Goal: Transaction & Acquisition: Download file/media

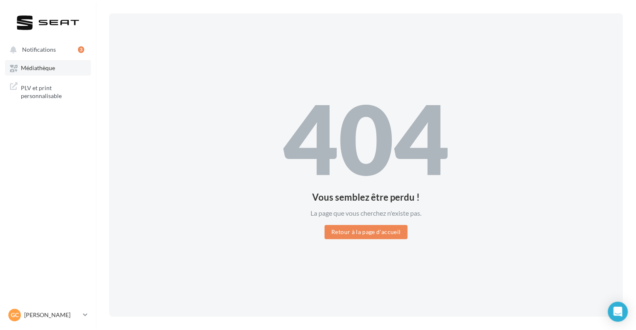
click at [38, 65] on span "Médiathèque" at bounding box center [38, 68] width 34 height 7
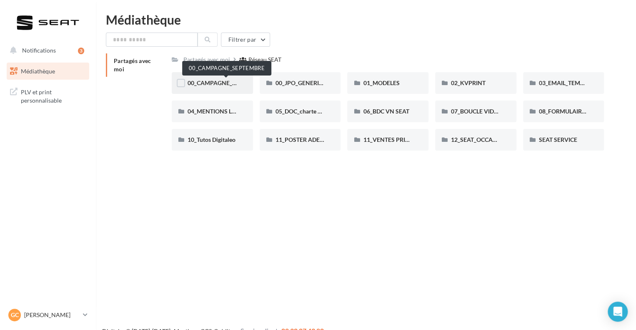
click at [209, 86] on span "00_CAMPAGNE_SEPTEMBRE" at bounding box center [226, 82] width 78 height 7
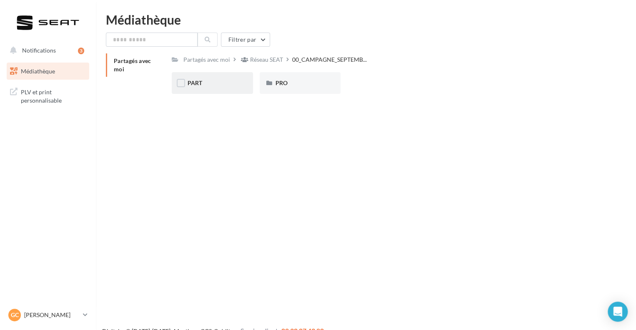
click at [195, 89] on div "PART" at bounding box center [212, 83] width 81 height 22
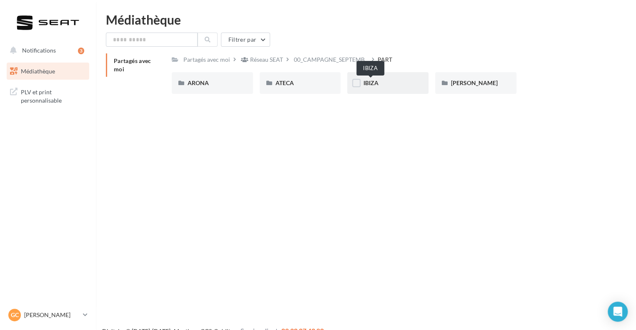
click at [381, 84] on div "IBIZA" at bounding box center [388, 83] width 50 height 8
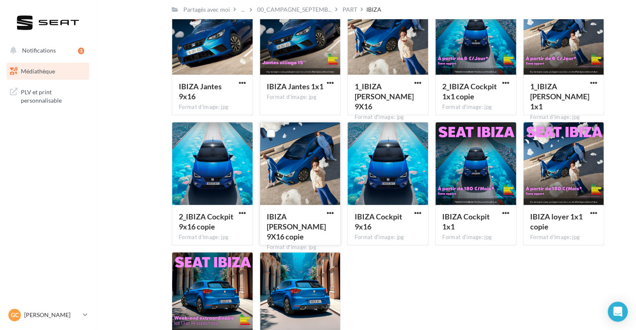
scroll to position [108, 0]
click at [210, 48] on div at bounding box center [212, 33] width 80 height 83
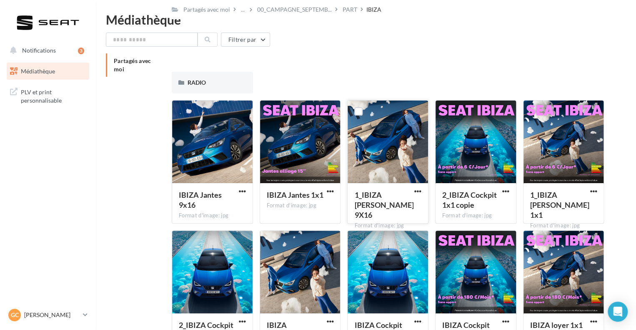
scroll to position [0, 0]
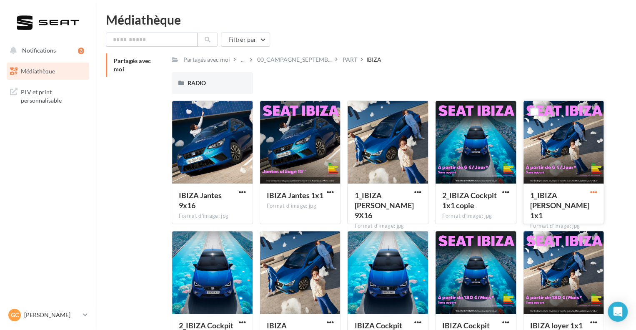
click at [595, 191] on span "button" at bounding box center [593, 191] width 7 height 7
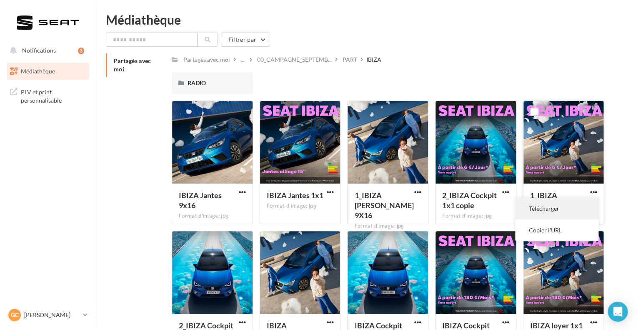
click at [543, 210] on button "Télécharger" at bounding box center [556, 208] width 83 height 22
